Goal: Information Seeking & Learning: Find specific fact

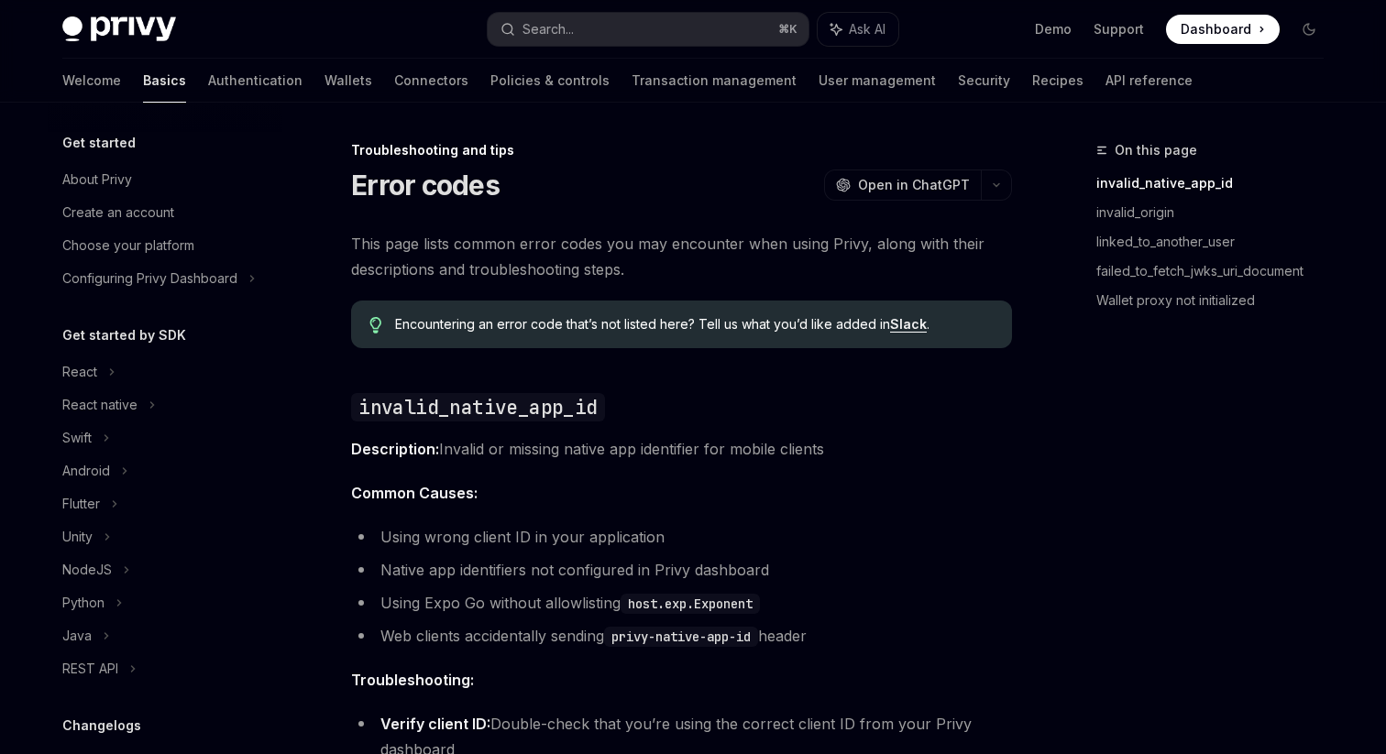
type textarea "*"
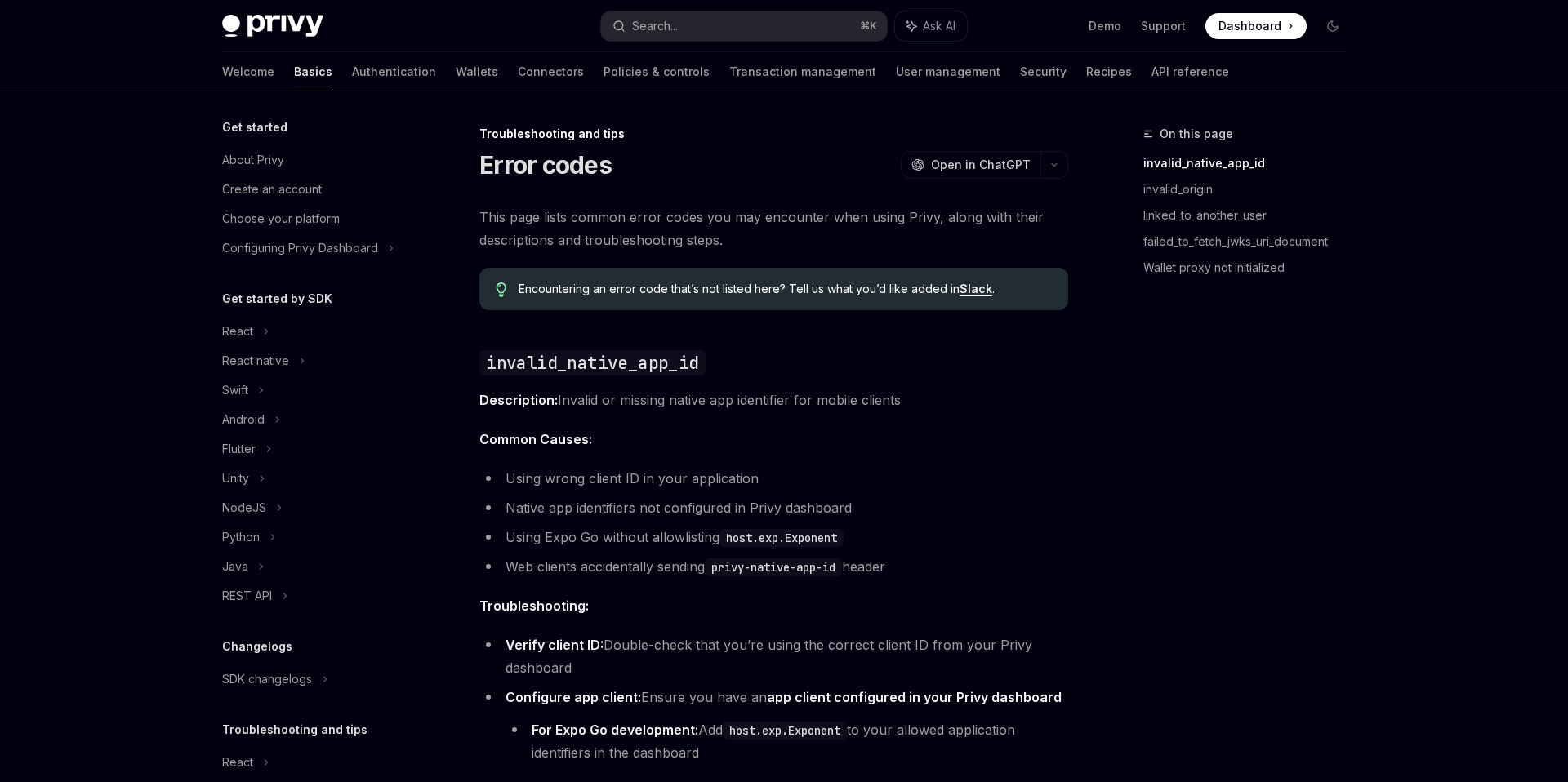
scroll to position [86, 0]
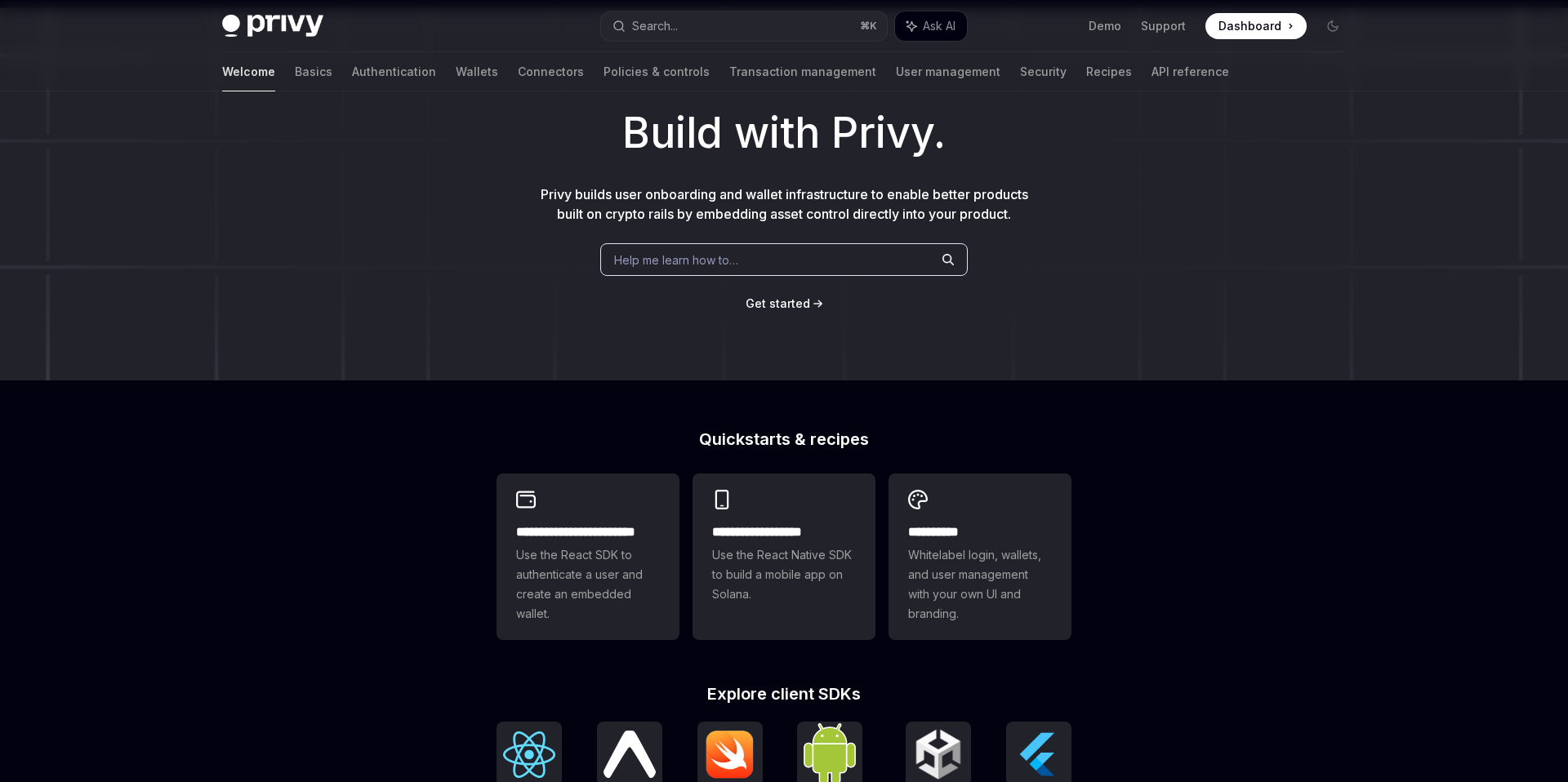
scroll to position [90, 0]
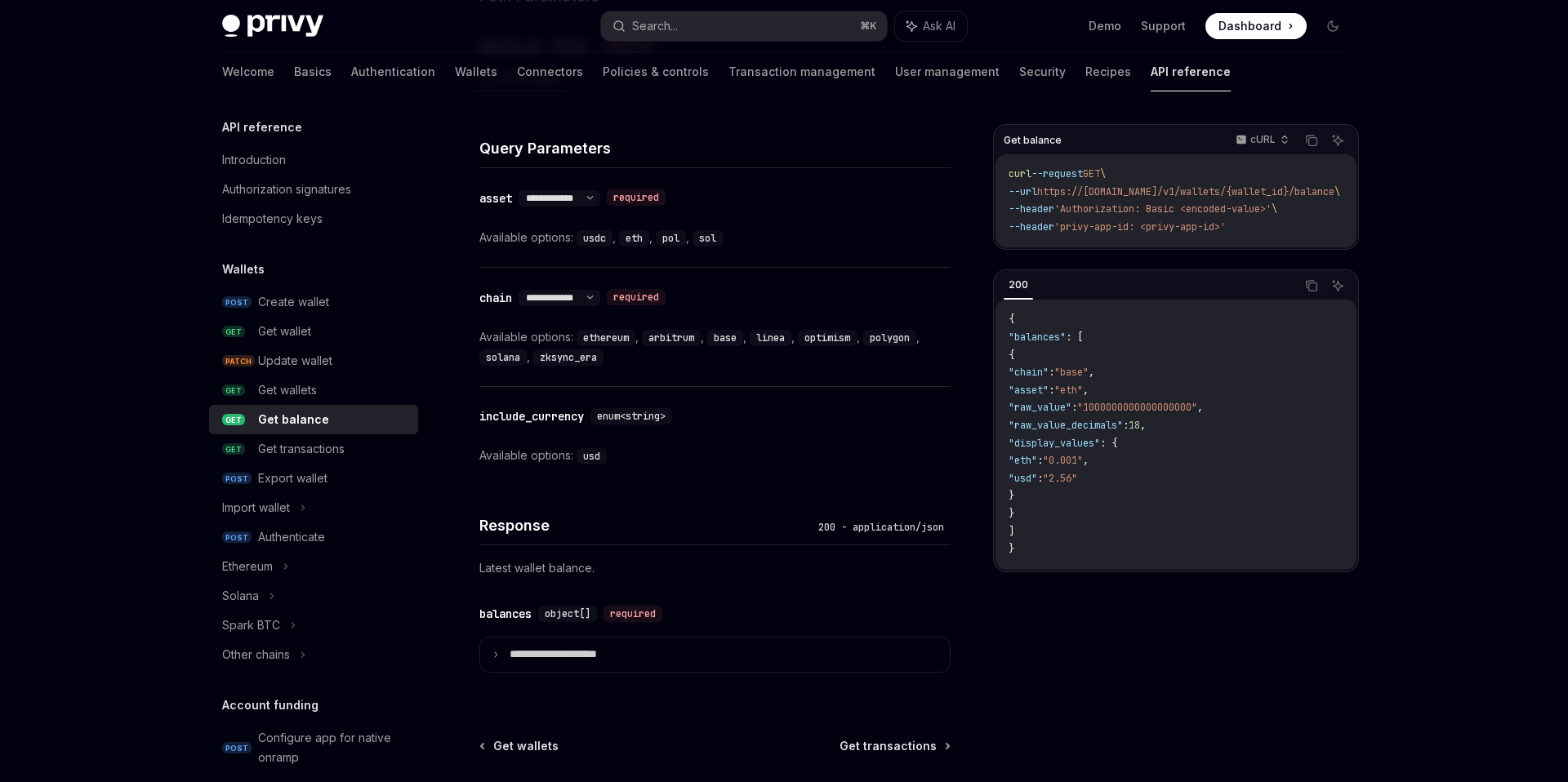
scroll to position [661, 0]
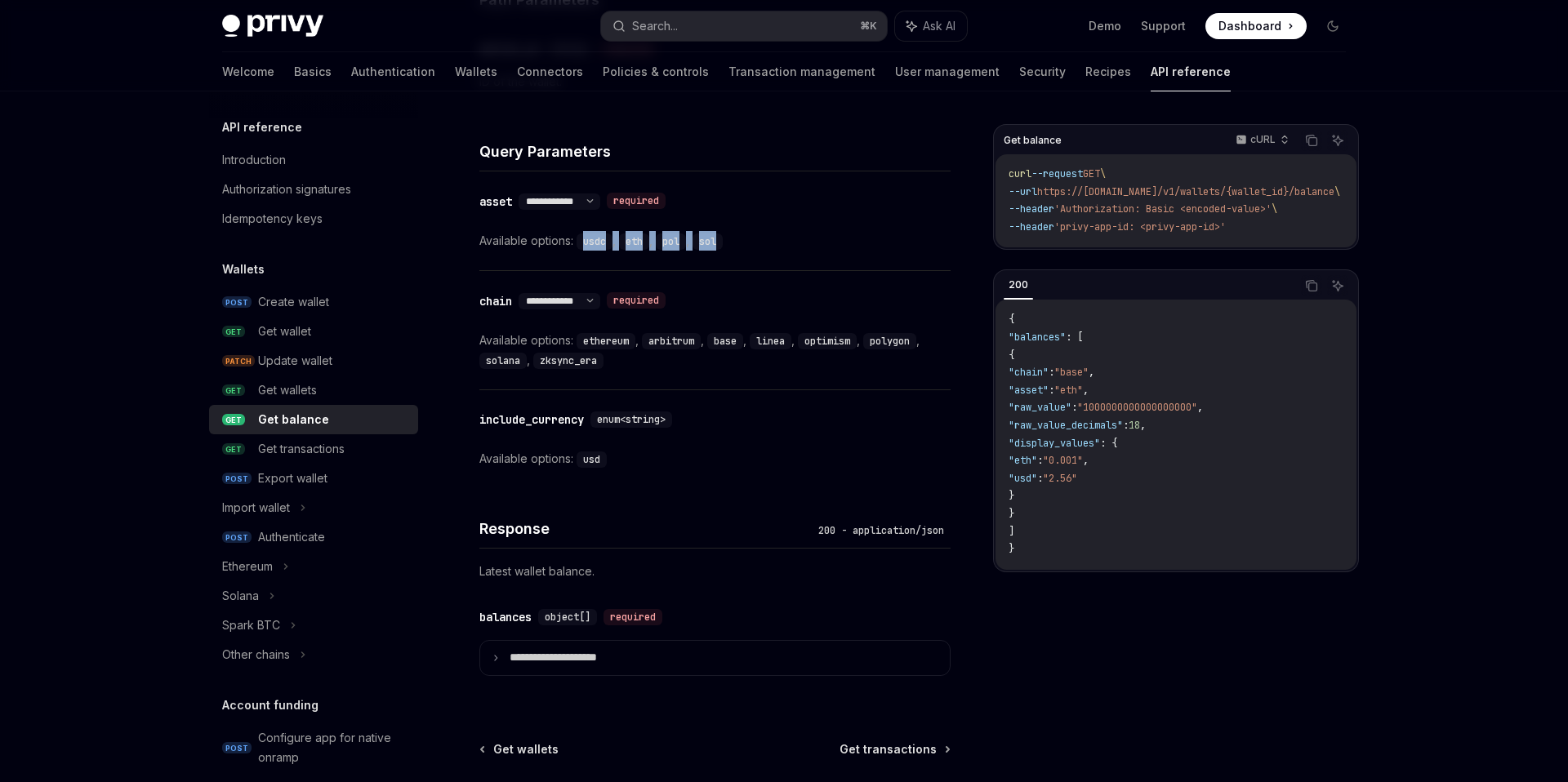
drag, startPoint x: 724, startPoint y: 243, endPoint x: 582, endPoint y: 241, distance: 142.0
click at [582, 241] on div "Available options: usdc , eth , pol , sol" at bounding box center [715, 240] width 471 height 20
copy div "usdc , eth , pol , sol"
